Goal: Task Accomplishment & Management: Complete application form

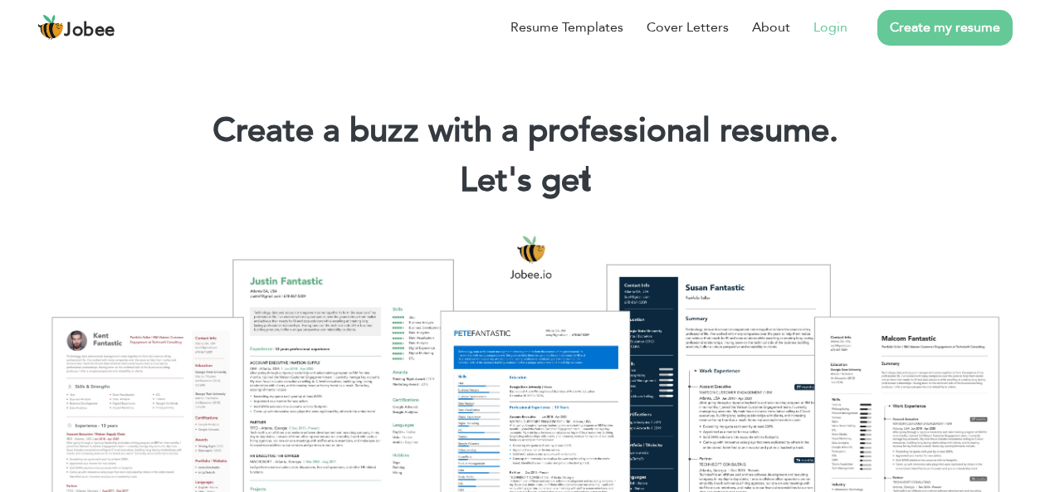
click at [825, 30] on link "Login" at bounding box center [830, 27] width 34 height 20
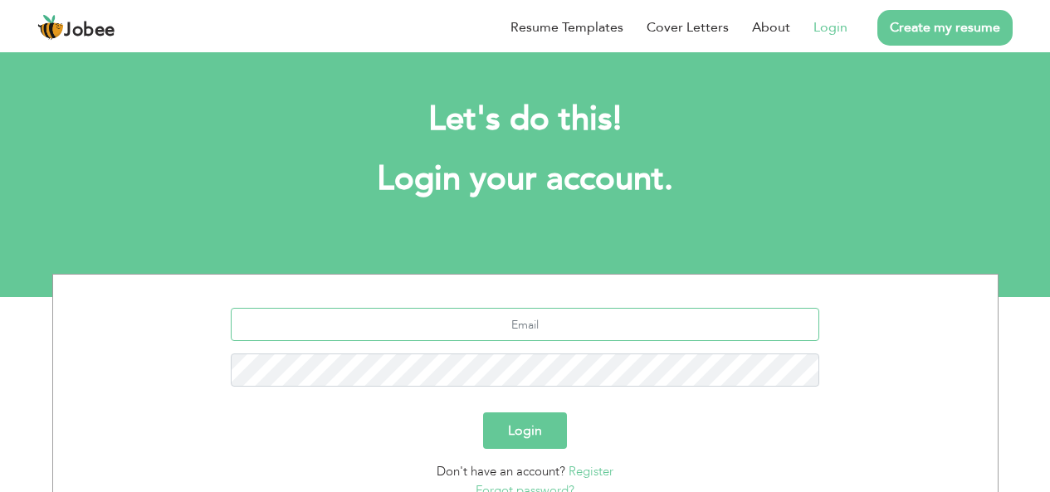
click at [539, 326] on input "text" at bounding box center [525, 324] width 588 height 33
type input "talhahassan428@gmail.com"
click at [483, 412] on button "Login" at bounding box center [525, 430] width 84 height 37
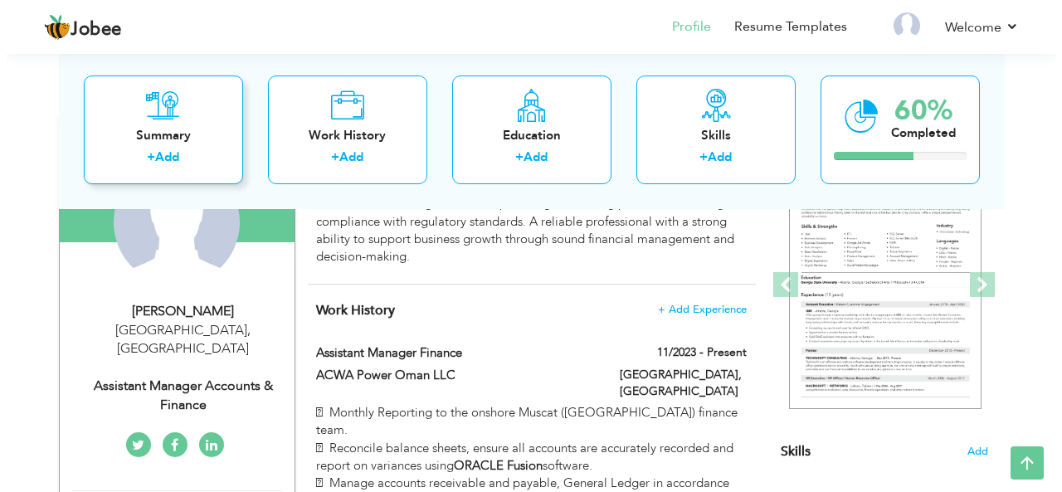
scroll to position [260, 0]
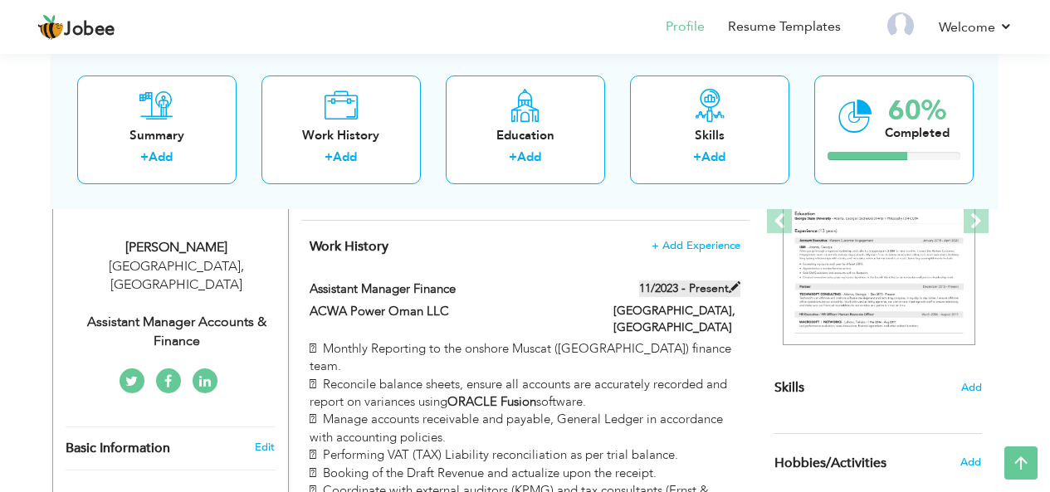
click at [737, 287] on span at bounding box center [735, 287] width 12 height 12
type input "Assistant Manager Finance"
type input "ACWA Power Oman LLC"
type input "11/2023"
type input "Pakistan"
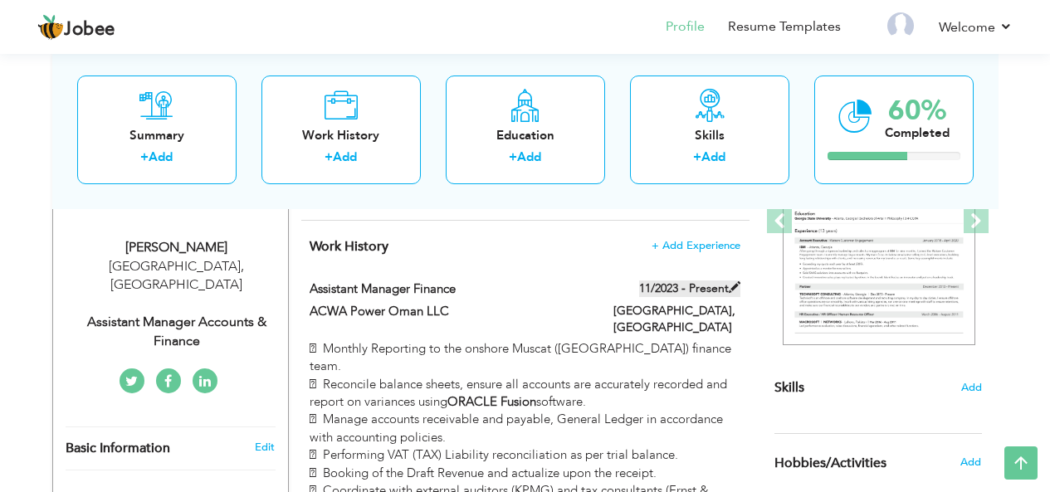
type input "Lahore"
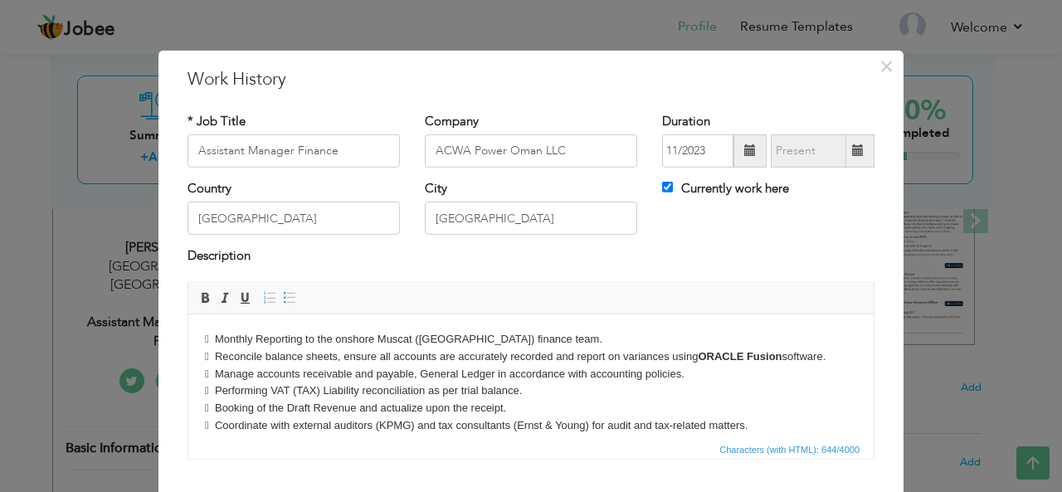
click at [847, 159] on span at bounding box center [858, 150] width 32 height 33
click at [852, 150] on span at bounding box center [858, 150] width 12 height 12
click at [692, 183] on label "Currently work here" at bounding box center [725, 188] width 127 height 17
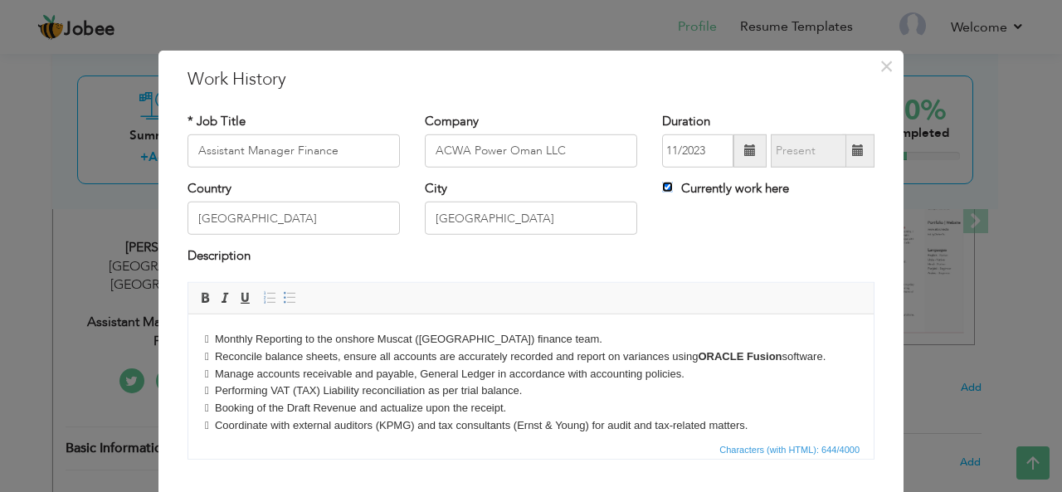
click at [673, 183] on input "Currently work here" at bounding box center [667, 187] width 11 height 11
checkbox input "false"
click at [855, 145] on span at bounding box center [858, 150] width 12 height 12
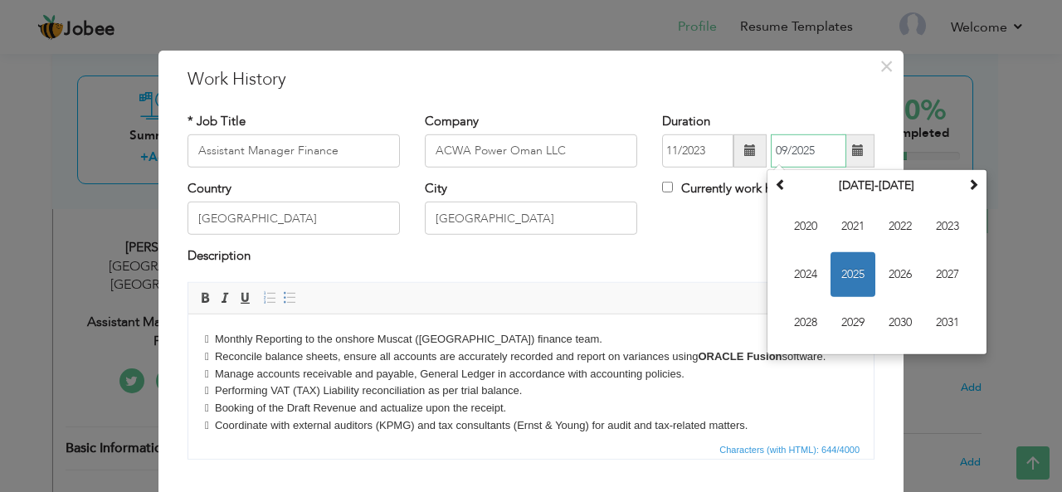
click at [831, 269] on span "2025" at bounding box center [853, 274] width 45 height 45
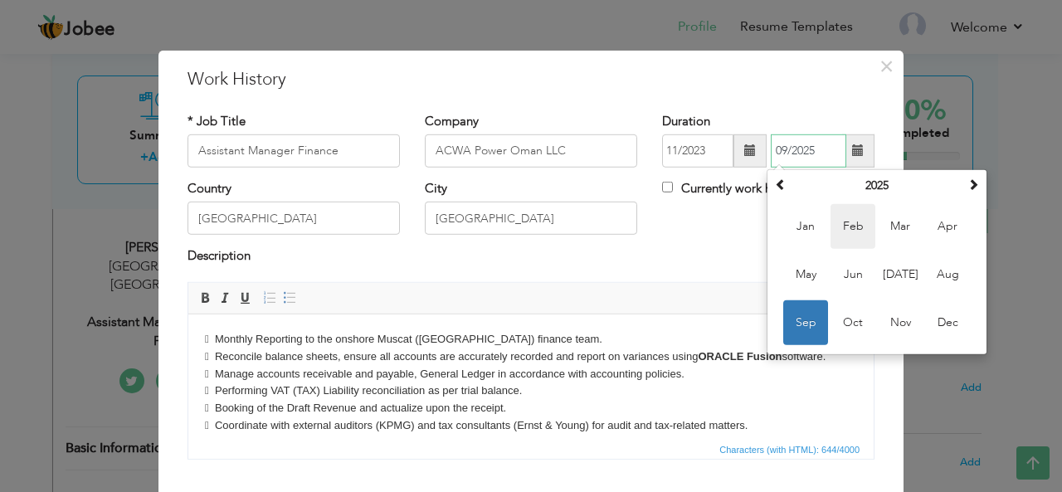
click at [864, 212] on span "Feb" at bounding box center [853, 226] width 45 height 45
type input "02/2025"
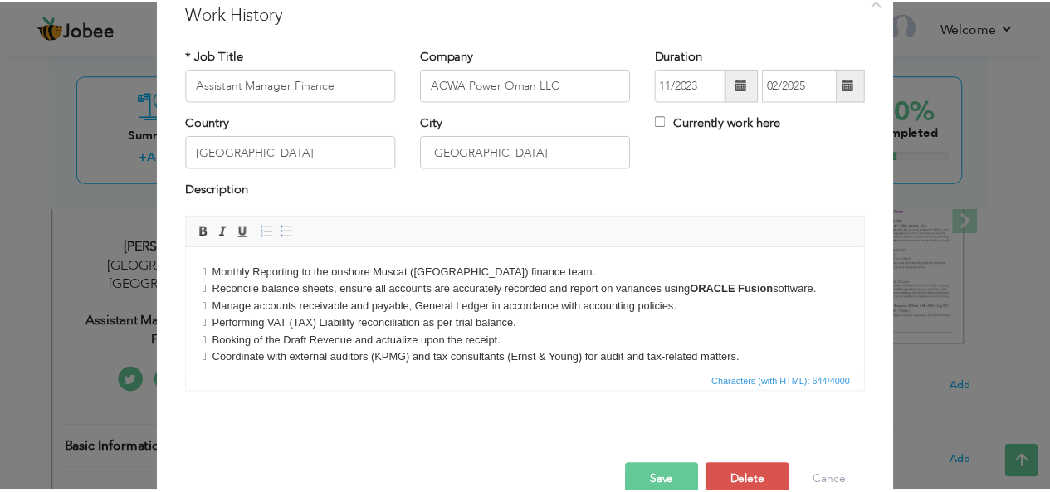
scroll to position [102, 0]
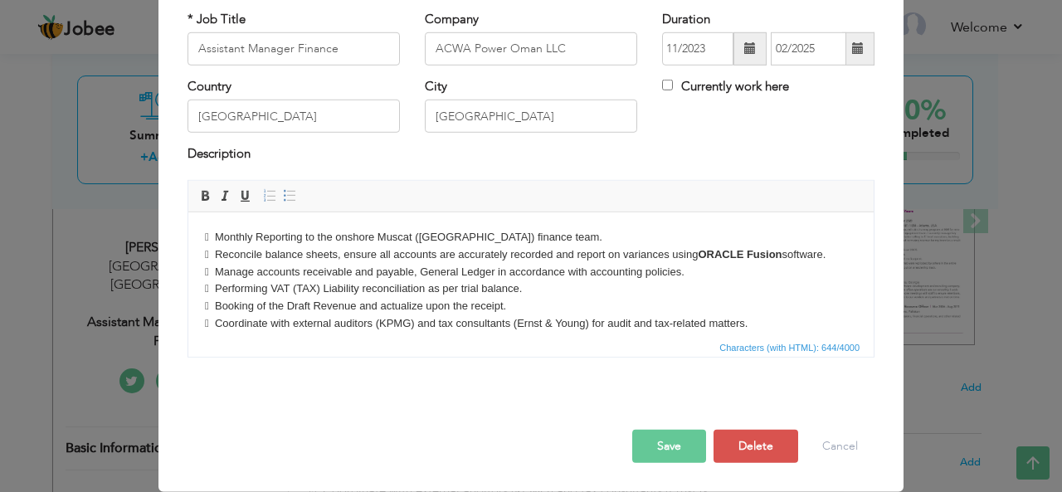
click at [649, 446] on button "Save" at bounding box center [669, 446] width 74 height 33
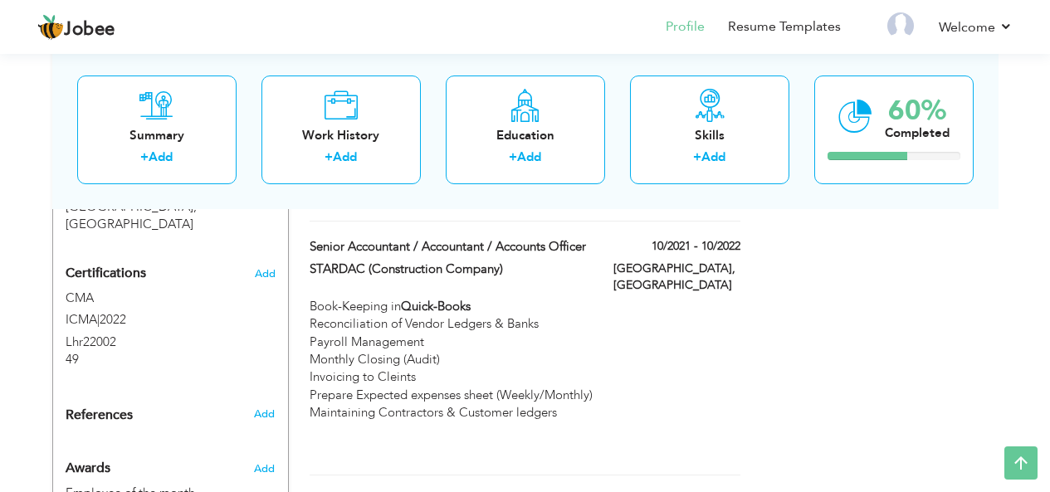
scroll to position [802, 0]
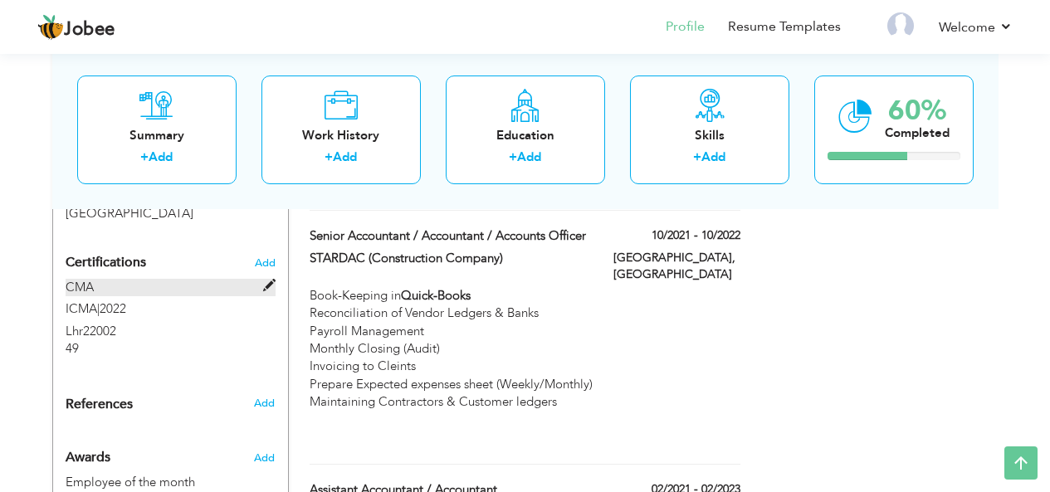
click at [268, 280] on span at bounding box center [269, 286] width 12 height 12
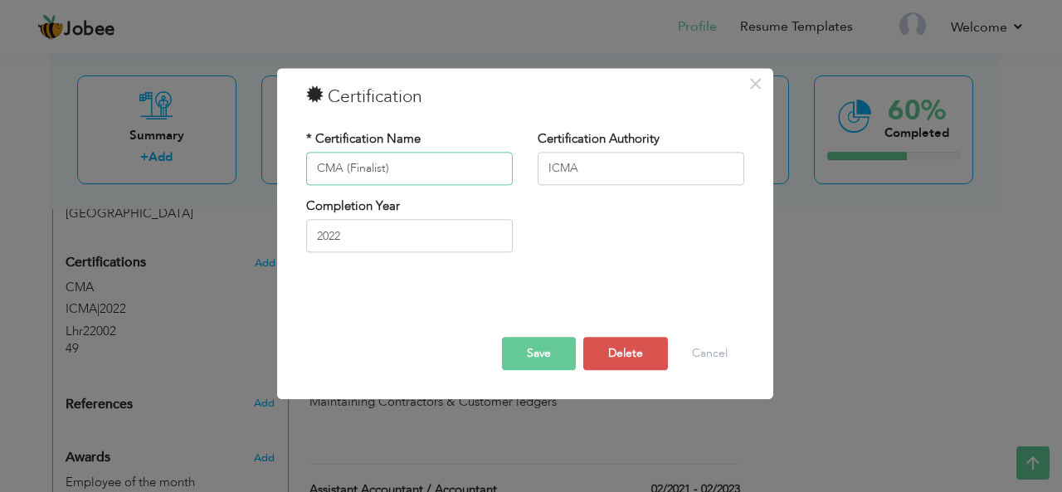
type input "CMA (Finalist)"
click at [561, 353] on button "Save" at bounding box center [539, 353] width 74 height 33
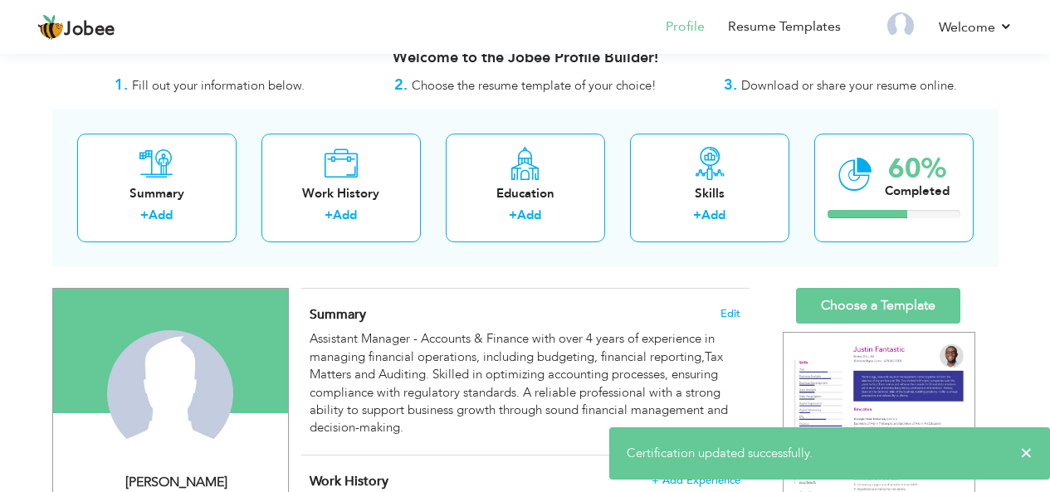
scroll to position [0, 0]
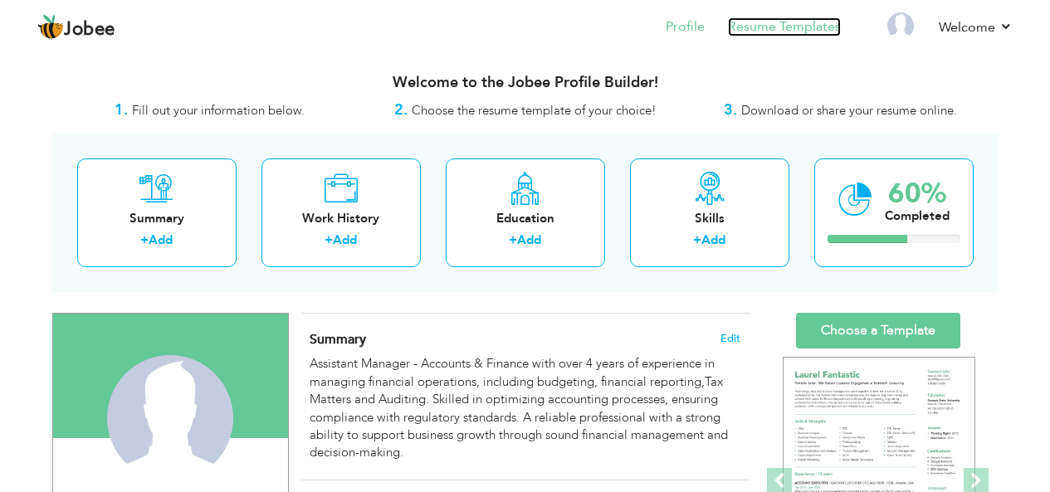
click at [771, 26] on link "Resume Templates" at bounding box center [784, 26] width 113 height 19
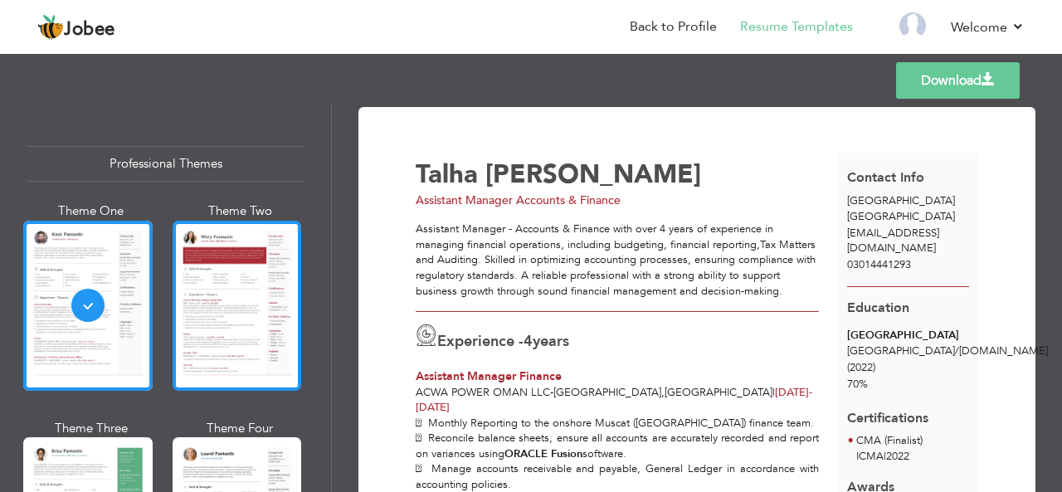
click at [241, 335] on div at bounding box center [237, 306] width 129 height 170
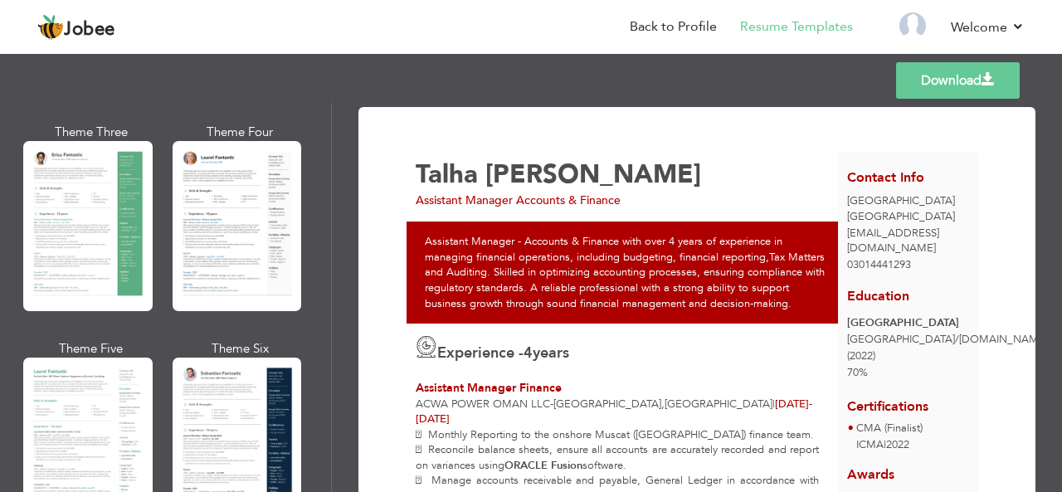
scroll to position [309, 0]
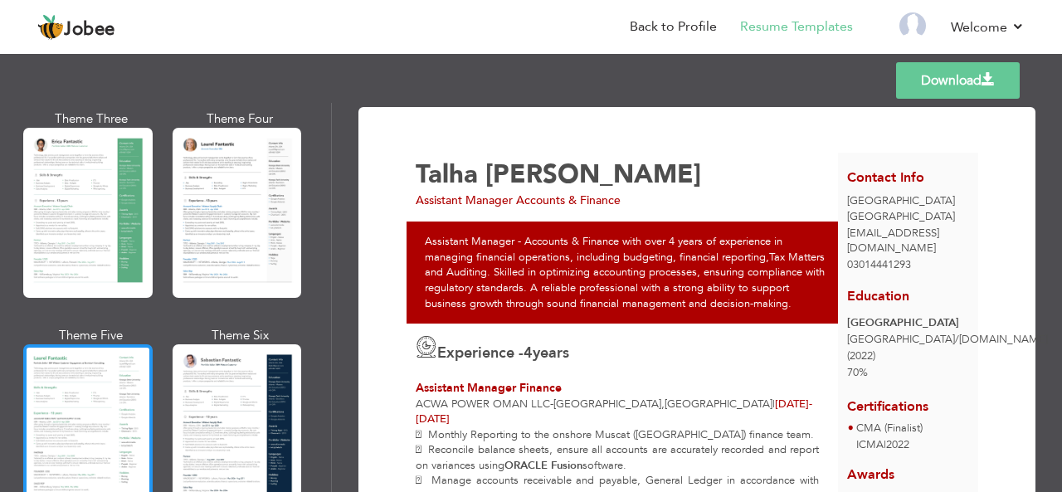
click at [98, 415] on div at bounding box center [87, 429] width 129 height 170
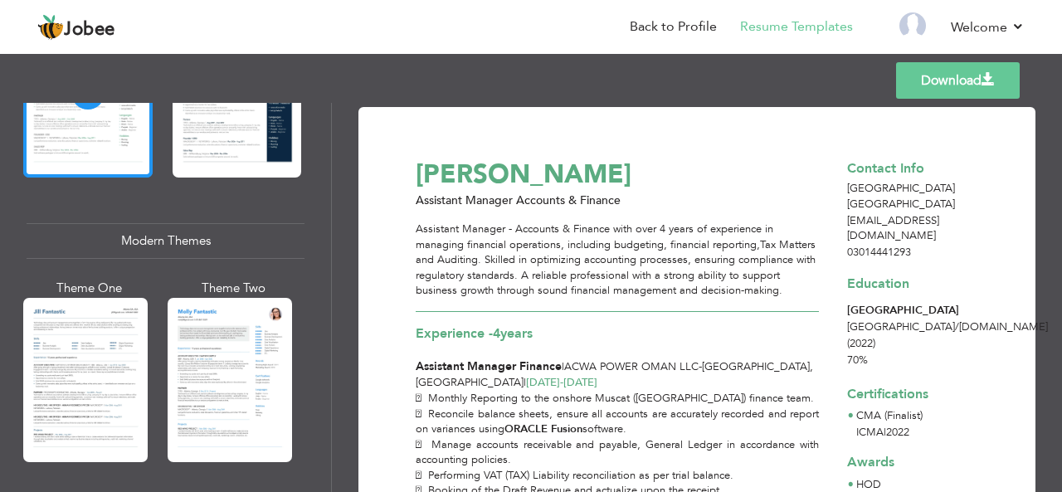
scroll to position [647, 0]
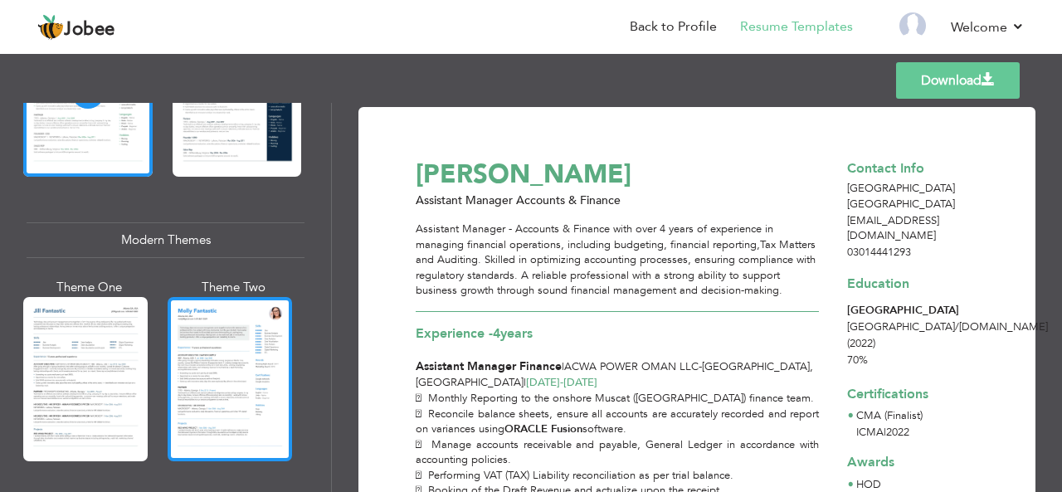
click at [181, 385] on div at bounding box center [230, 379] width 124 height 164
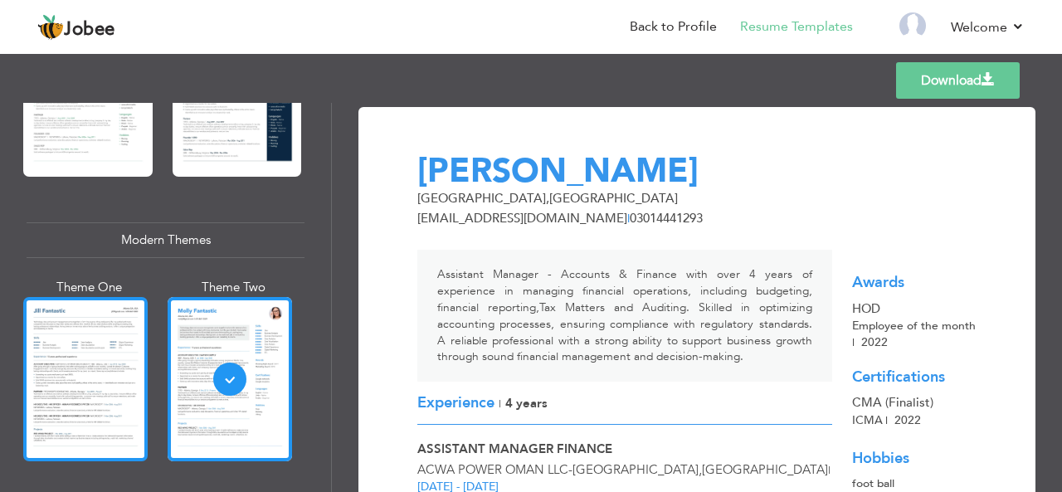
click at [129, 386] on div at bounding box center [85, 379] width 124 height 164
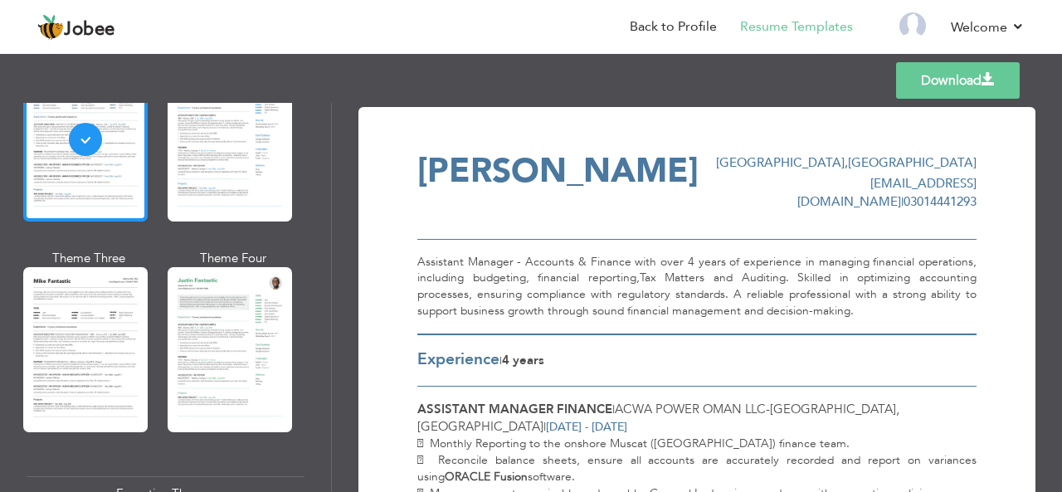
scroll to position [890, 0]
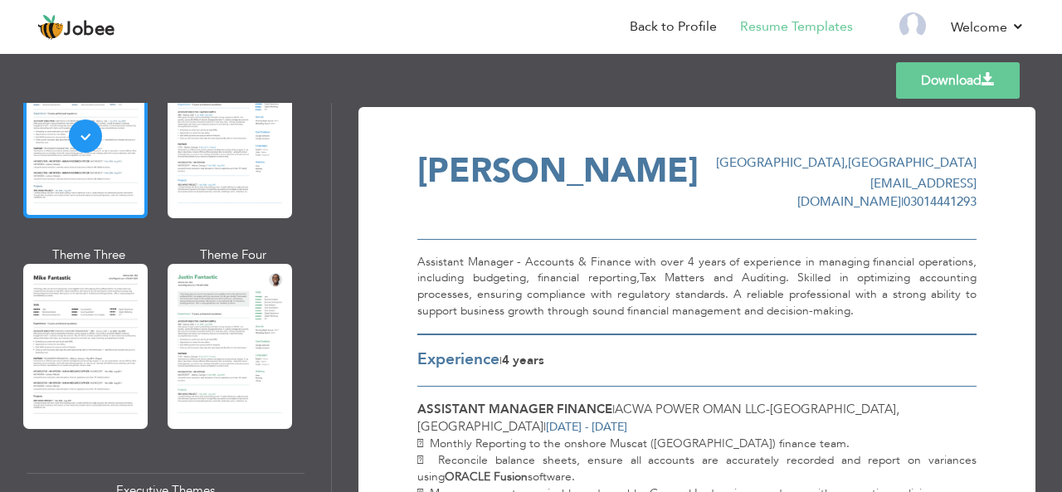
click at [129, 377] on div at bounding box center [85, 346] width 124 height 164
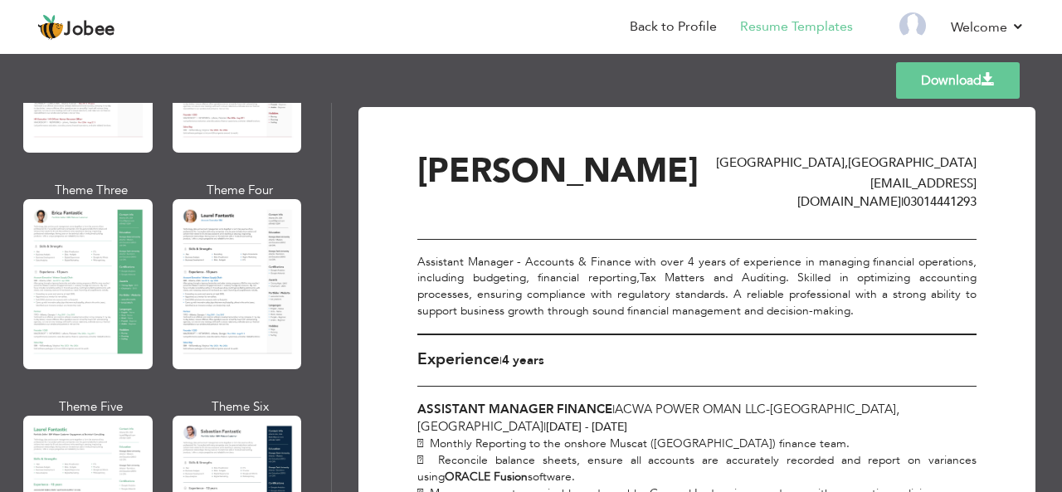
scroll to position [0, 0]
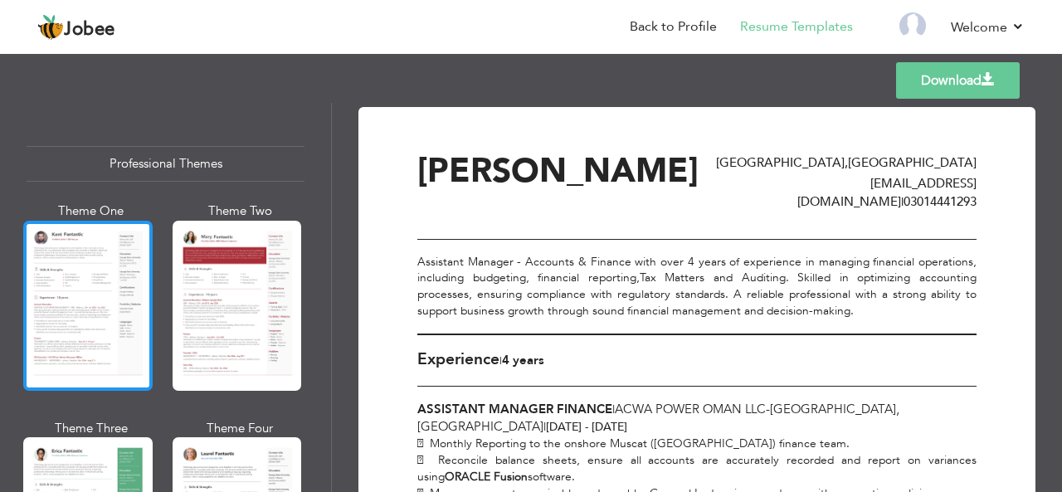
click at [108, 325] on div at bounding box center [87, 306] width 129 height 170
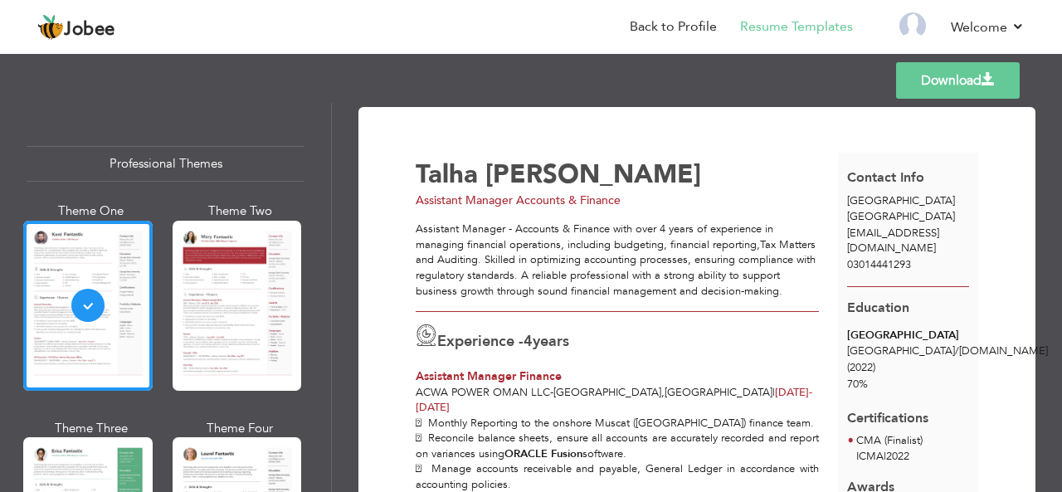
click at [999, 89] on link "Download" at bounding box center [958, 80] width 124 height 37
